Goal: Check status: Check status

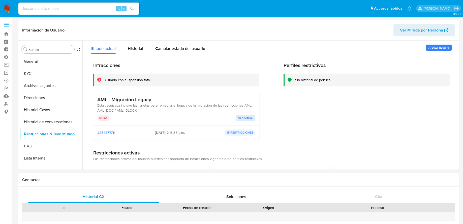
select select "10"
click at [101, 5] on div "⌥ s" at bounding box center [78, 9] width 121 height 12
click at [97, 8] on input at bounding box center [78, 8] width 121 height 7
paste input "495958991"
type input "495958991"
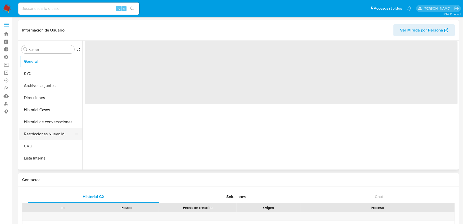
click at [49, 138] on button "Restricciones Nuevo Mundo" at bounding box center [48, 134] width 59 height 12
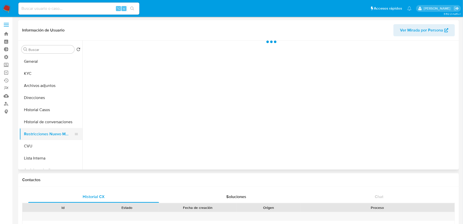
select select "10"
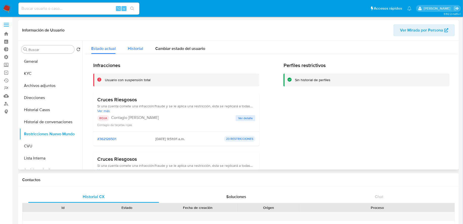
click at [137, 46] on span "Historial" at bounding box center [135, 49] width 15 height 6
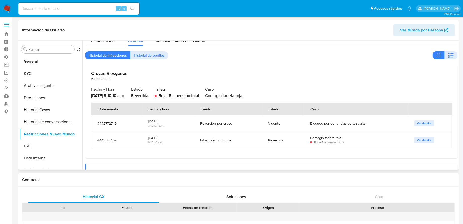
scroll to position [6, 0]
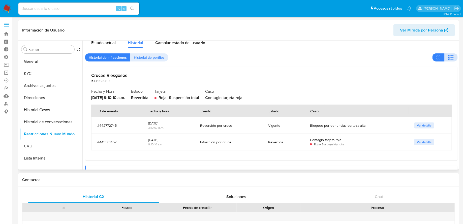
click at [450, 56] on icon "button" at bounding box center [451, 57] width 6 height 6
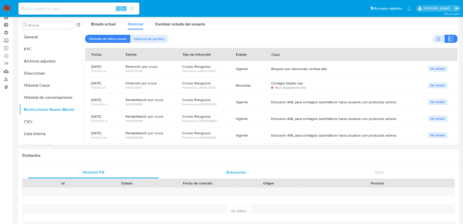
scroll to position [16, 0]
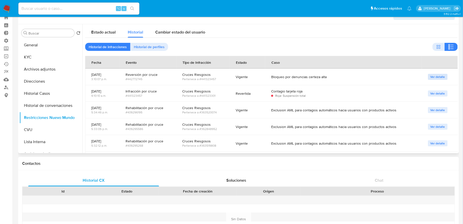
click at [433, 74] on span "Ver detalle" at bounding box center [438, 76] width 15 height 5
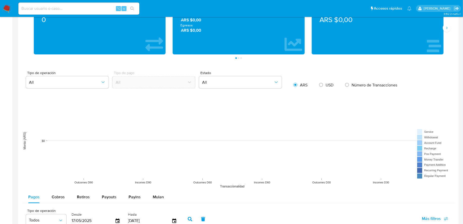
scroll to position [0, 0]
